Goal: Communication & Community: Answer question/provide support

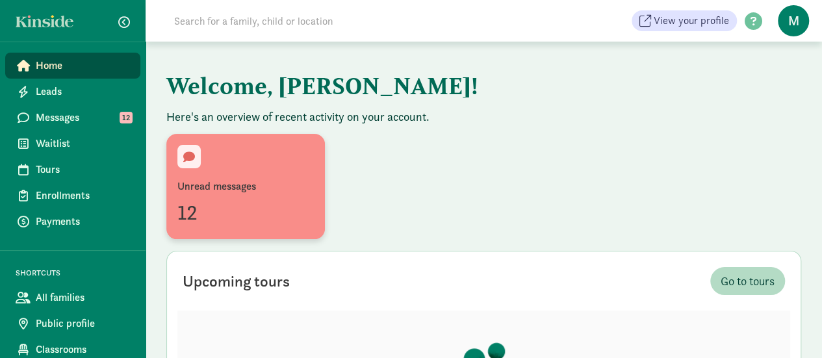
click at [296, 179] on div "Unread messages" at bounding box center [245, 187] width 136 height 16
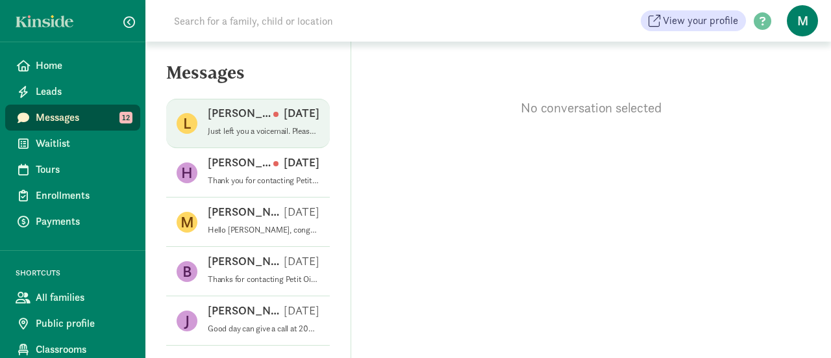
click at [286, 133] on p "Just left you a voicemail. Please feel free to call or text me at [PHONE_NUMBER…" at bounding box center [264, 131] width 112 height 10
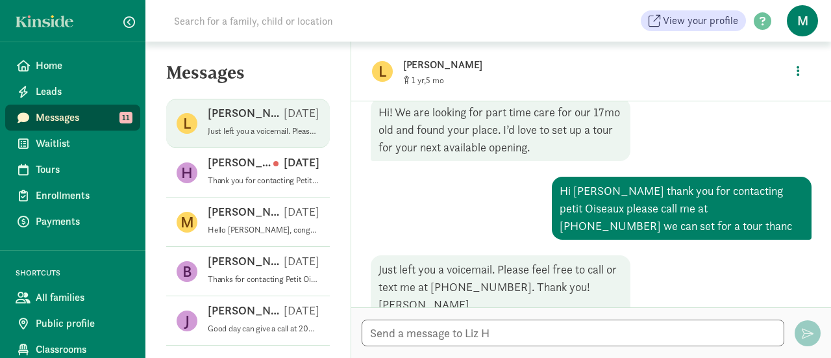
scroll to position [74, 0]
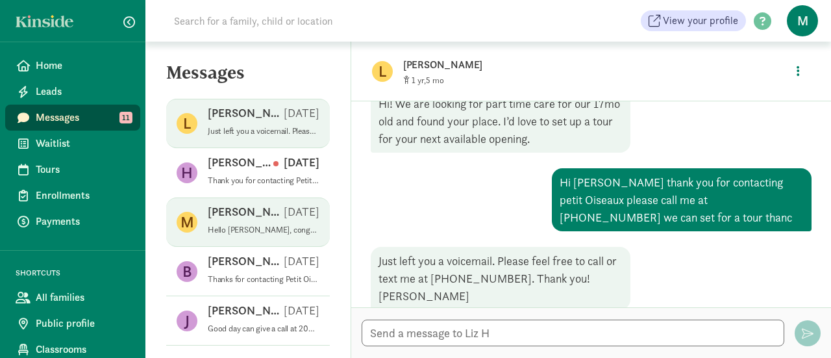
click at [262, 215] on div "Miya O Aug 27" at bounding box center [264, 214] width 112 height 21
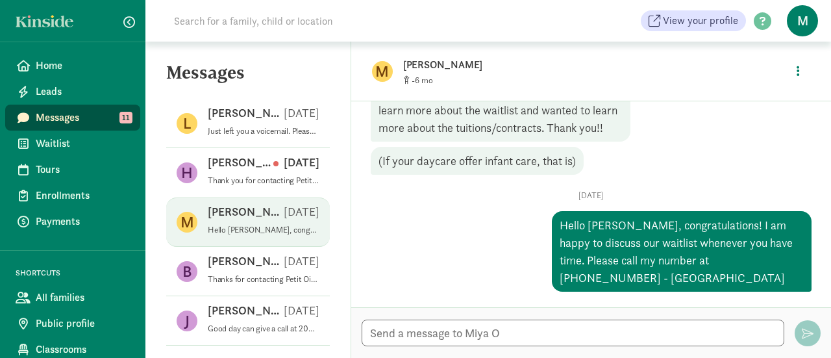
scroll to position [120, 0]
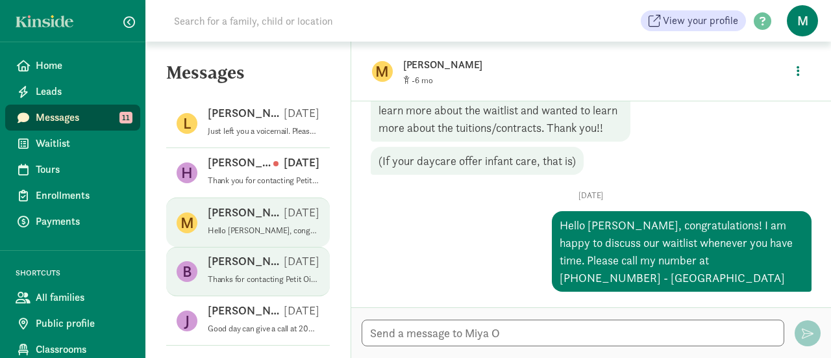
click at [250, 260] on p "Brandon H" at bounding box center [246, 261] width 76 height 16
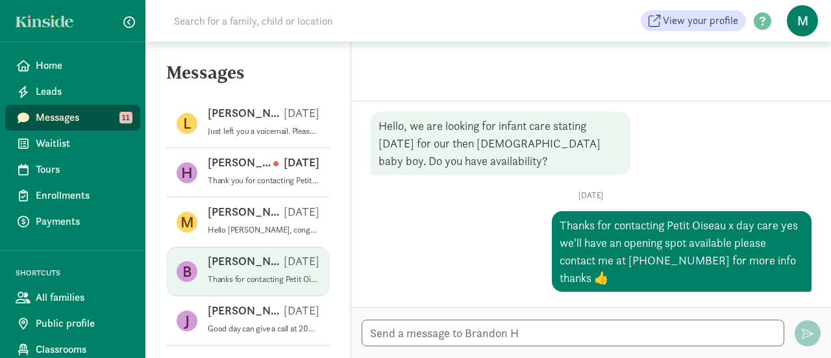
scroll to position [51, 0]
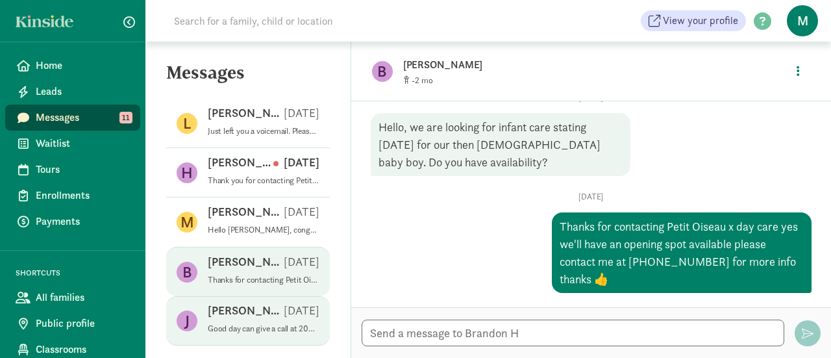
click at [261, 334] on span "Jessica C Jul 21 Good day can give a call at 206_7831582 we'll talk thank you m…" at bounding box center [264, 321] width 112 height 36
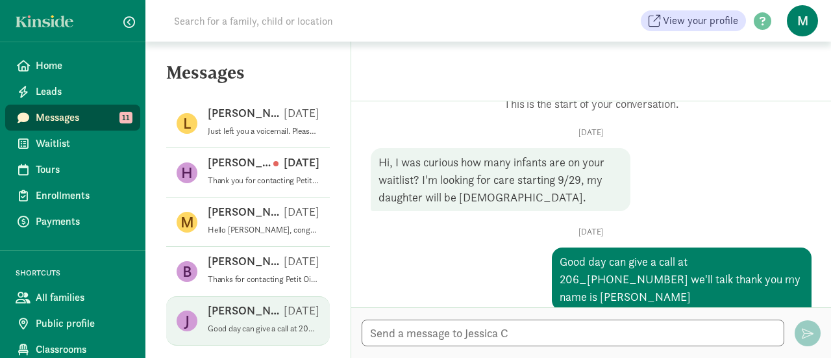
scroll to position [16, 0]
click at [630, 327] on textarea at bounding box center [573, 333] width 423 height 27
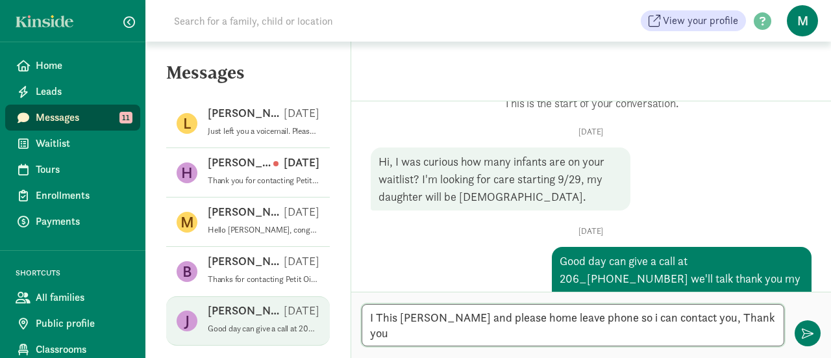
click at [409, 333] on textarea "I This marie and please home leave phone so i can contact you, Thank you" at bounding box center [573, 325] width 423 height 42
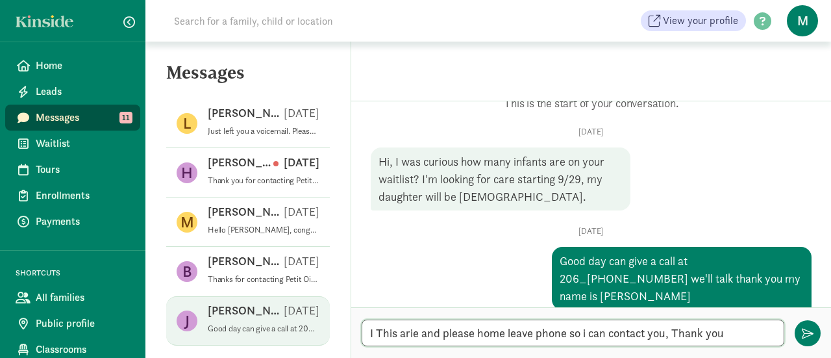
click at [381, 335] on textarea "I This arie and please home leave phone so i can contact you, Thank you" at bounding box center [573, 333] width 423 height 27
click at [381, 335] on textarea "I his arie and please home leave phone so i can contact you, Thank you" at bounding box center [573, 333] width 423 height 27
click at [390, 334] on textarea "I his arie and please home leave phone so i can contact you, Thank you" at bounding box center [573, 333] width 423 height 27
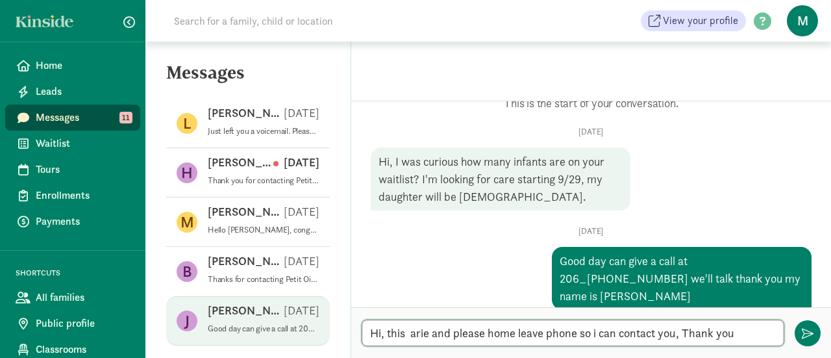
click at [411, 333] on textarea "Hi, this arie and please home leave phone so i can contact you, Thank you" at bounding box center [573, 333] width 423 height 27
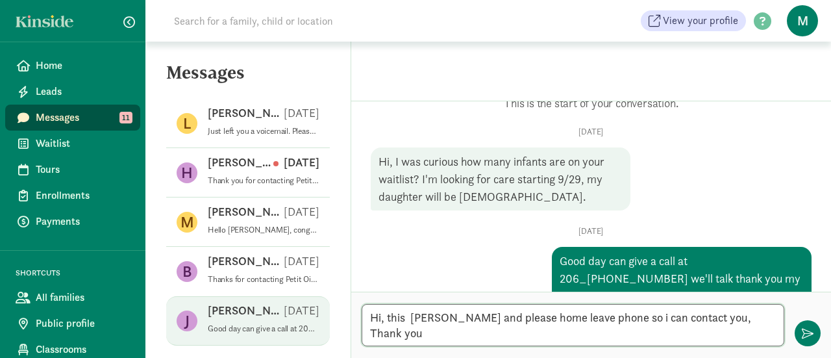
click at [460, 332] on textarea "Hi, this Marie and please home leave phone so i can contact you, Thank you" at bounding box center [573, 325] width 423 height 42
click at [525, 333] on textarea "Hi, this Marie could you please home leave phone so i can contact you, Thank you" at bounding box center [573, 325] width 423 height 42
click at [525, 333] on textarea "Hi, this Marie could you please give me call home leave phone so i can contact …" at bounding box center [573, 325] width 423 height 42
click at [587, 316] on textarea "Hi, this Marie could you please give me call home leave phone so i can contact …" at bounding box center [573, 325] width 423 height 42
click at [709, 316] on textarea "Hi, this Marie could you please give me call at my home leave phone so i can co…" at bounding box center [573, 325] width 423 height 42
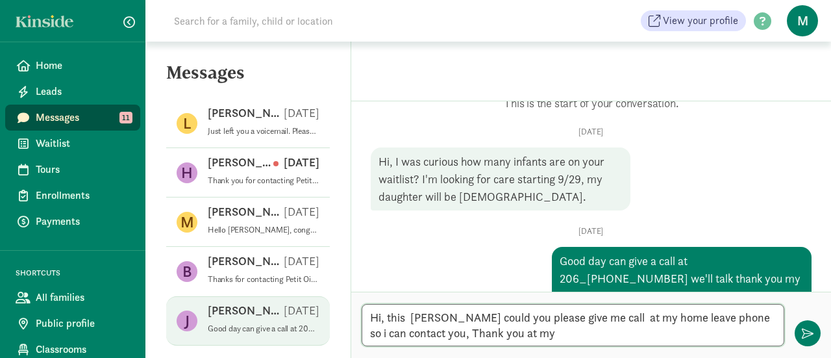
click at [678, 319] on textarea "Hi, this Marie could you please give me call at my home leave phone so i can co…" at bounding box center [573, 325] width 423 height 42
click at [737, 317] on textarea "Hi, this Marie could you please give me call at my home leave your phone so i c…" at bounding box center [573, 325] width 423 height 42
click at [601, 335] on textarea "Hi, this Marie could you please give me call at my home leave your phone number…" at bounding box center [573, 325] width 423 height 42
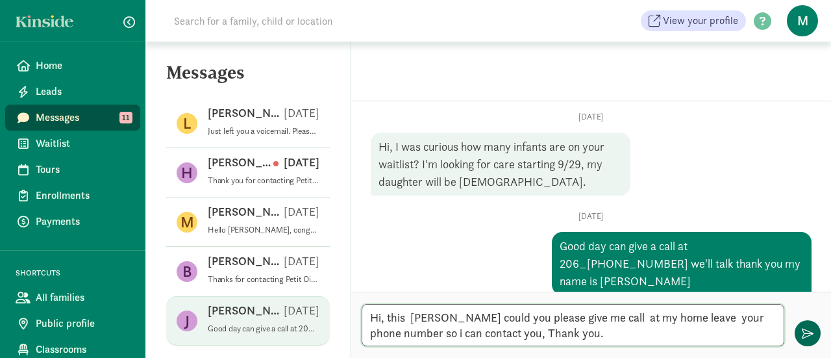
type textarea "Hi, this Marie could you please give me call at my home leave your phone number…"
click at [804, 336] on span "button" at bounding box center [808, 333] width 12 height 12
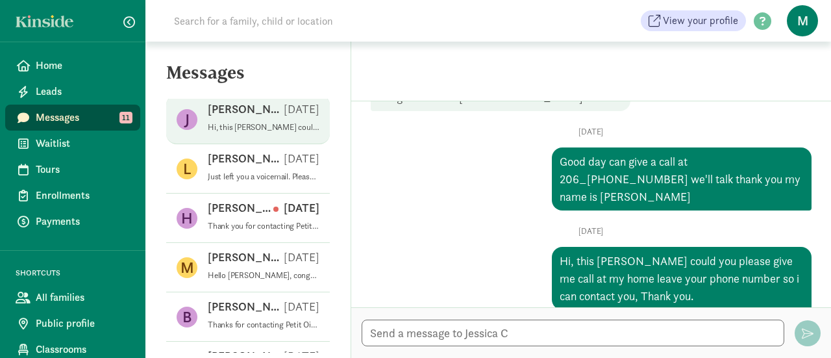
scroll to position [0, 0]
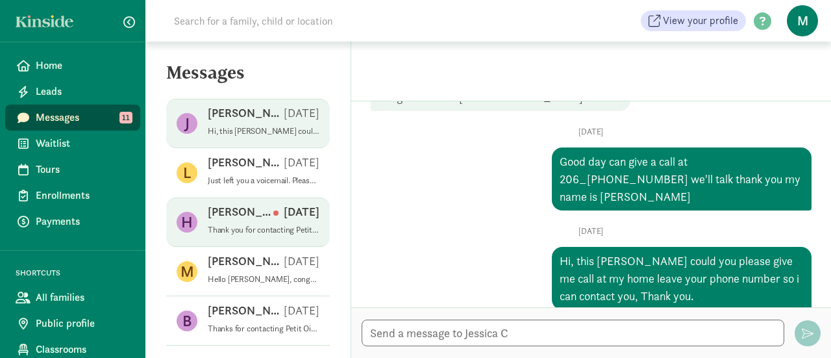
click at [273, 209] on p "Sep 04" at bounding box center [296, 212] width 46 height 16
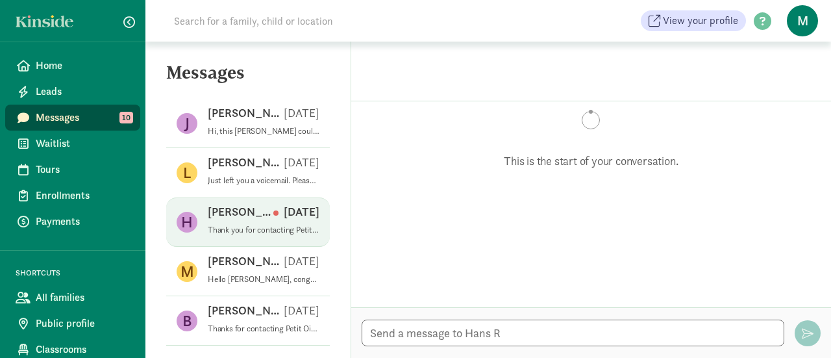
scroll to position [156, 0]
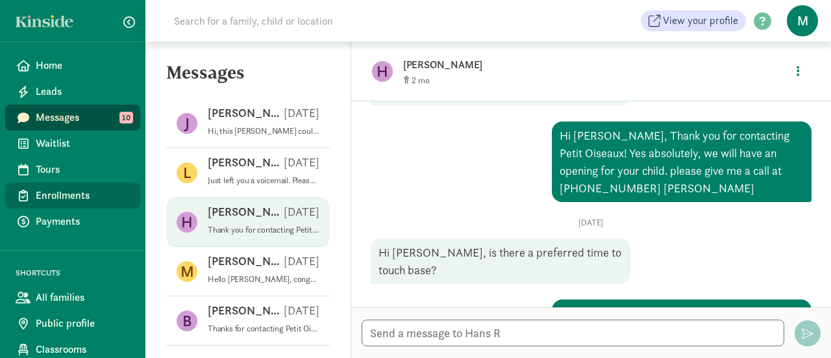
click at [81, 192] on span "Enrollments" at bounding box center [83, 196] width 94 height 16
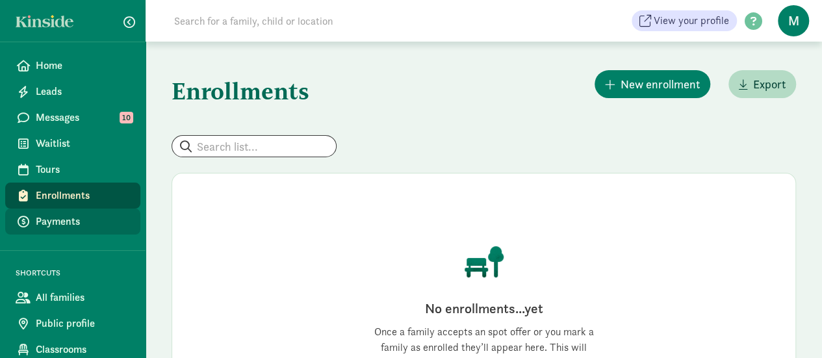
click at [57, 214] on span "Payments" at bounding box center [83, 222] width 94 height 16
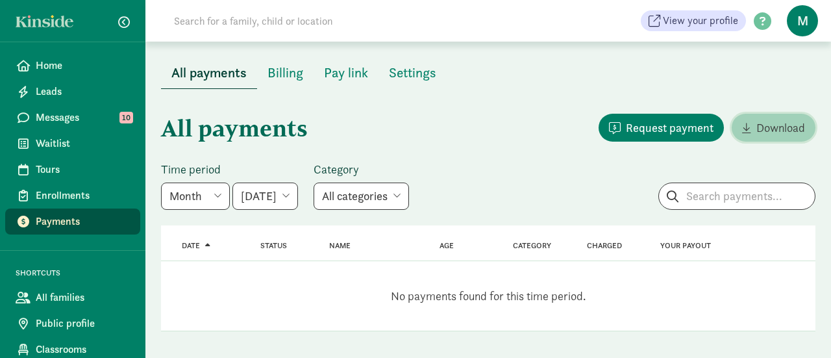
click at [773, 129] on span "Download" at bounding box center [781, 128] width 49 height 18
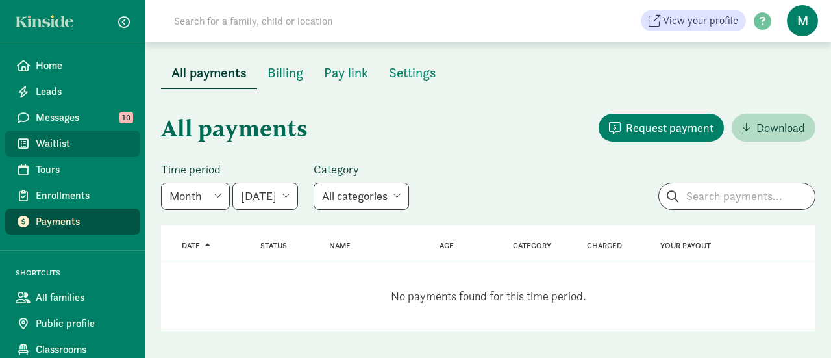
click at [72, 153] on link "Waitlist" at bounding box center [72, 144] width 135 height 26
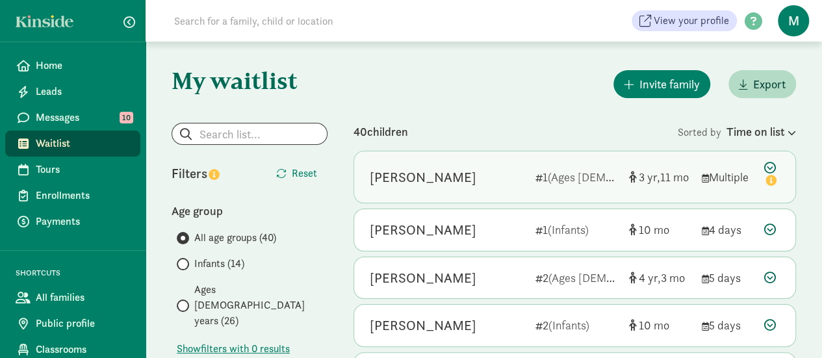
click at [478, 175] on div "Evelyn Wood" at bounding box center [447, 177] width 155 height 21
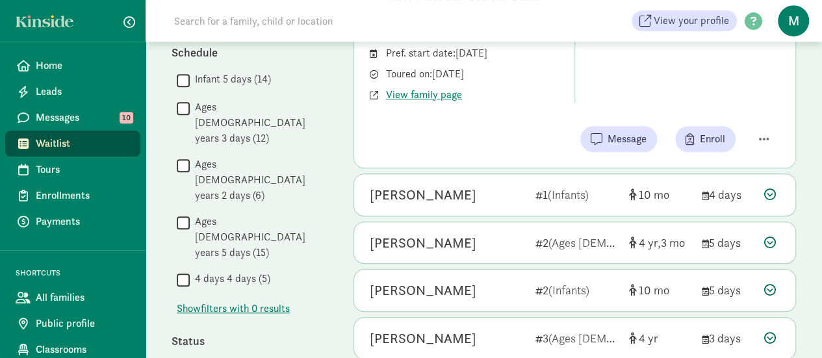
scroll to position [381, 0]
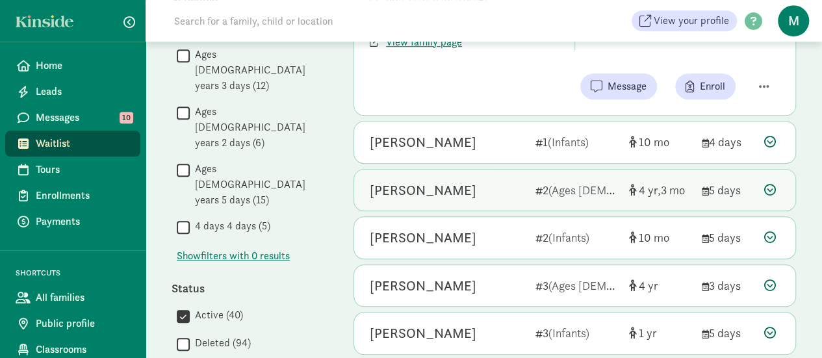
click at [500, 196] on div "Eli Garguilo" at bounding box center [447, 190] width 155 height 21
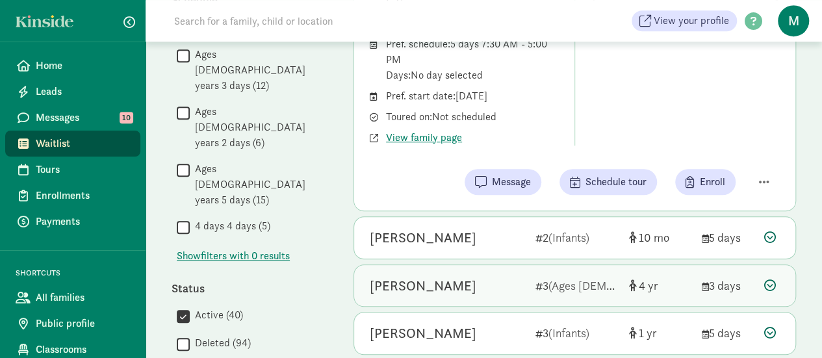
click at [470, 275] on div "Zephyr Suarez" at bounding box center [447, 285] width 155 height 21
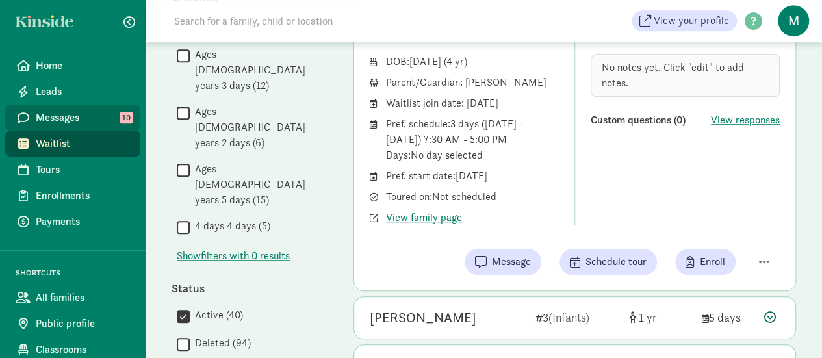
click at [80, 113] on span "Messages" at bounding box center [83, 118] width 94 height 16
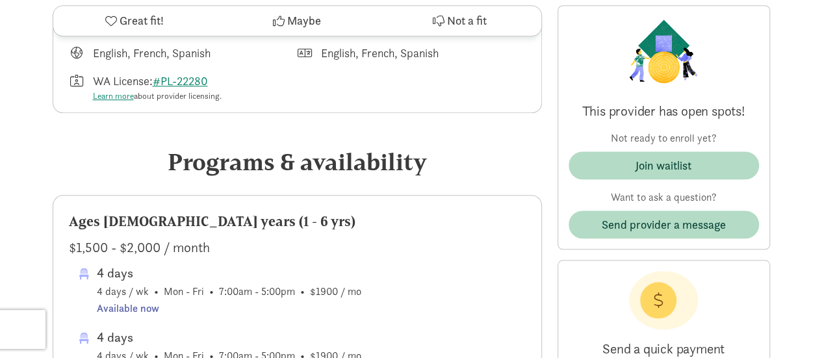
scroll to position [525, 0]
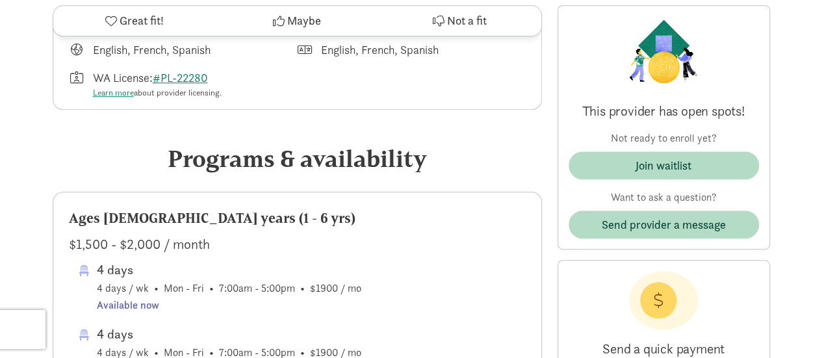
click at [479, 192] on div "Ages [DEMOGRAPHIC_DATA] years (1 - 6 yrs) $1,500 - $2,000 / month 4 days 4 days…" at bounding box center [297, 297] width 488 height 211
click at [468, 234] on div "Ages [DEMOGRAPHIC_DATA] years (1 - 6 yrs) $1,500 - $2,000 / month 4 days 4 days…" at bounding box center [297, 297] width 488 height 211
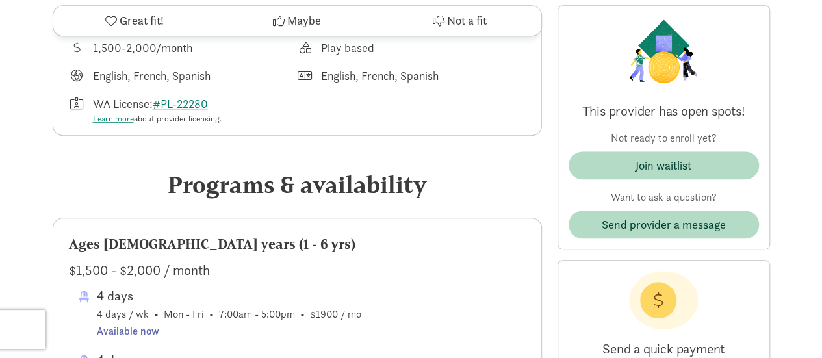
click at [446, 260] on div "$1,500 - $2,000 / month" at bounding box center [297, 270] width 457 height 21
